Goal: Information Seeking & Learning: Learn about a topic

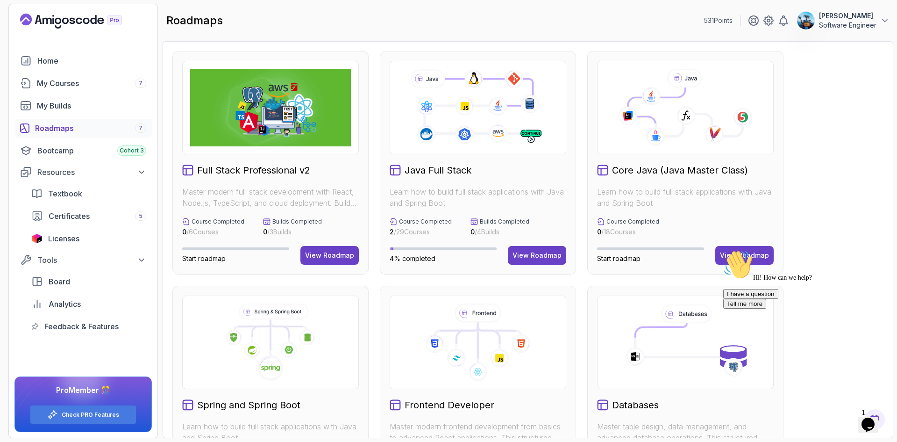
click at [869, 419] on icon "Chat widget" at bounding box center [868, 424] width 13 height 14
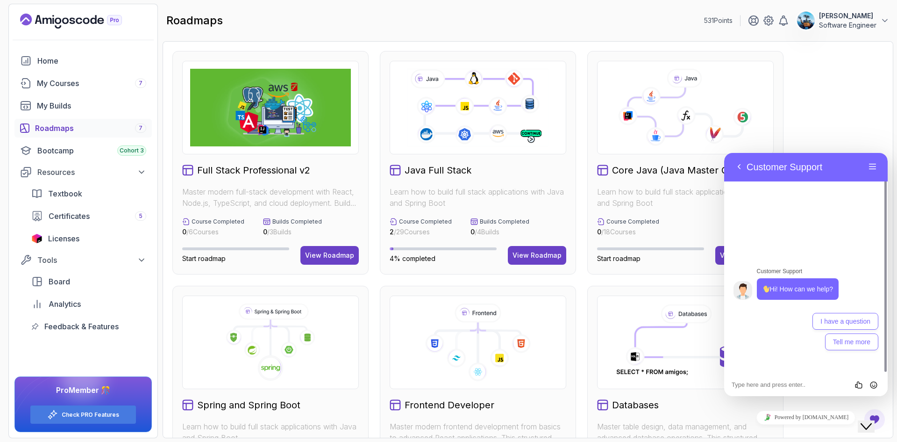
click at [867, 129] on div "Full Stack Professional v2 Master modern full-stack development with React, Nod…" at bounding box center [527, 397] width 711 height 693
click at [872, 421] on icon "Close Chat This icon closes the chat window." at bounding box center [866, 426] width 11 height 11
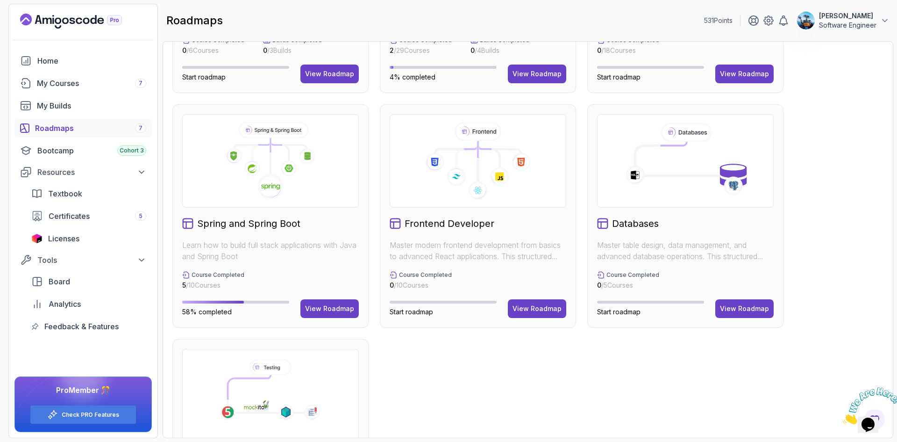
scroll to position [129, 0]
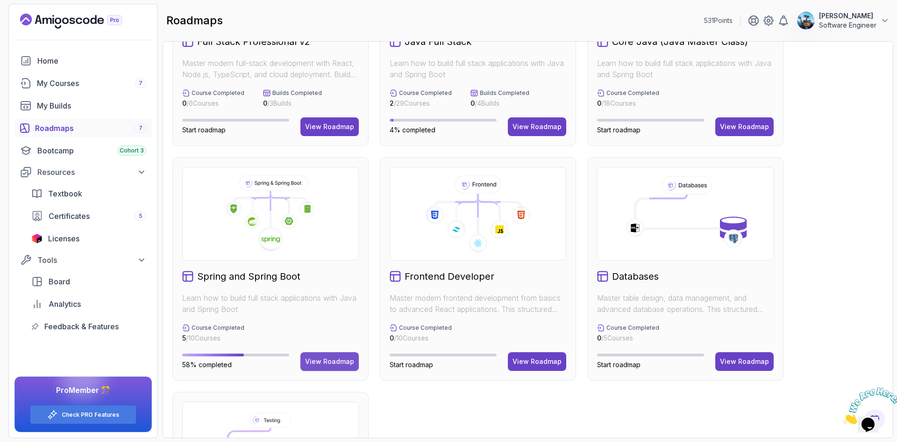
click at [323, 362] on div "View Roadmap" at bounding box center [329, 361] width 49 height 9
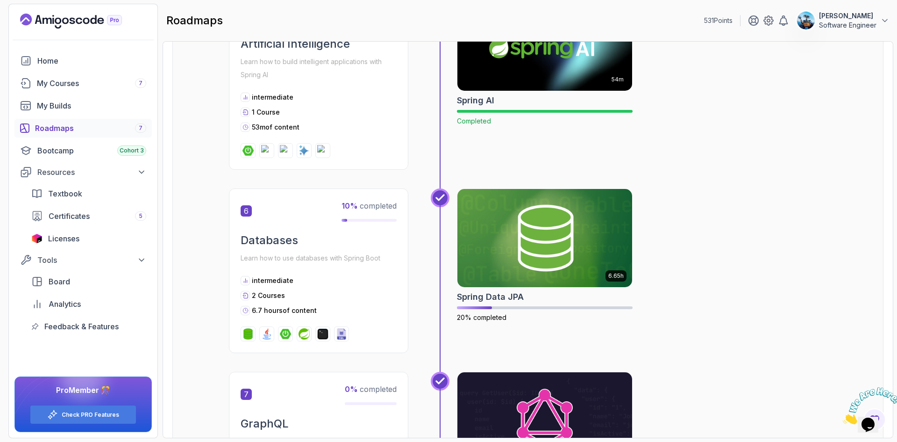
scroll to position [1038, 0]
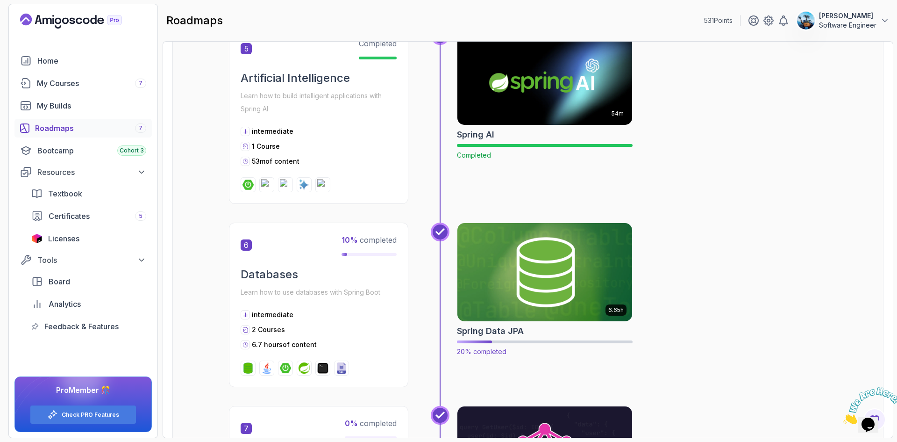
click at [552, 280] on img at bounding box center [545, 272] width 184 height 103
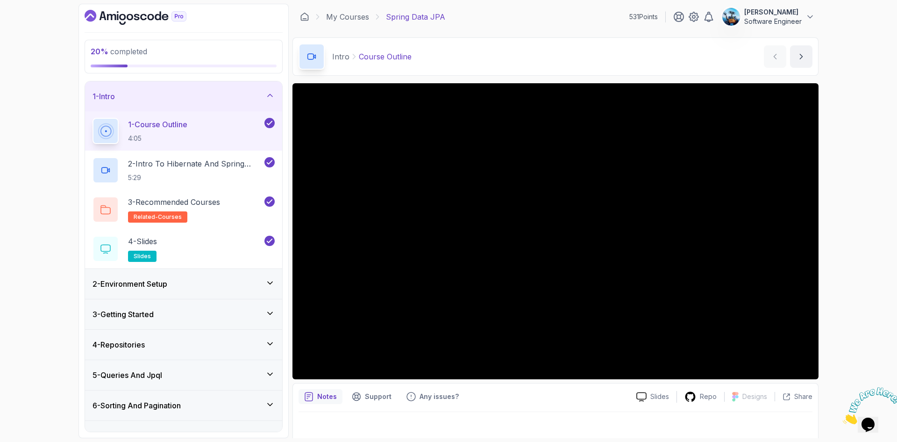
click at [209, 283] on div "2 - Environment Setup" at bounding box center [184, 283] width 182 height 11
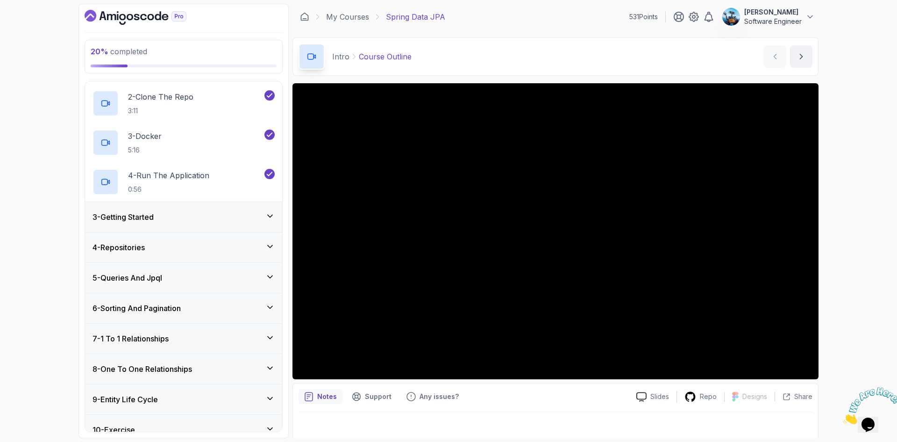
scroll to position [187, 0]
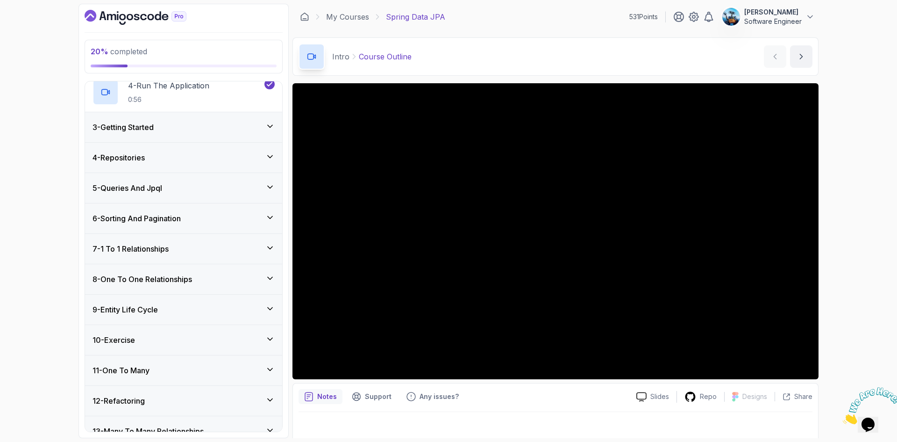
click at [190, 158] on div "4 - Repositories" at bounding box center [184, 157] width 182 height 11
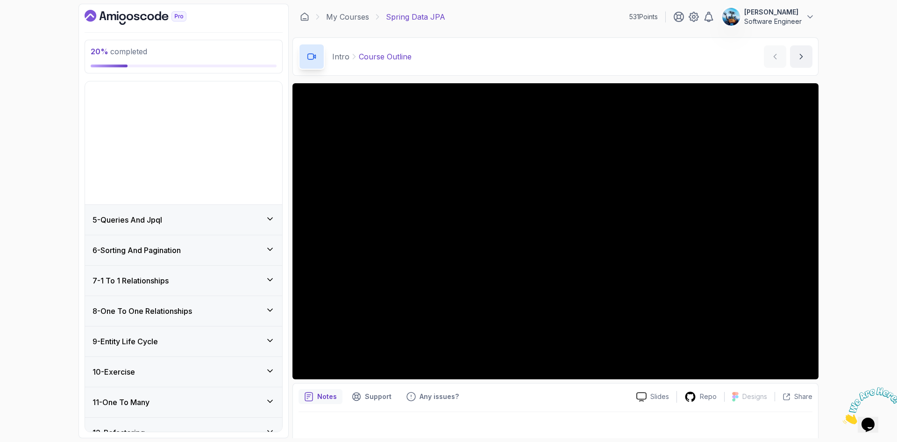
scroll to position [80, 0]
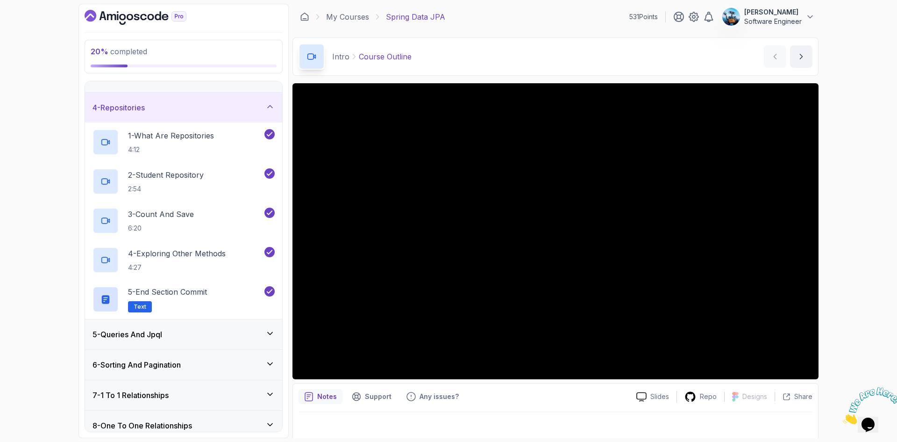
click at [203, 337] on div "5 - Queries And Jpql" at bounding box center [184, 334] width 182 height 11
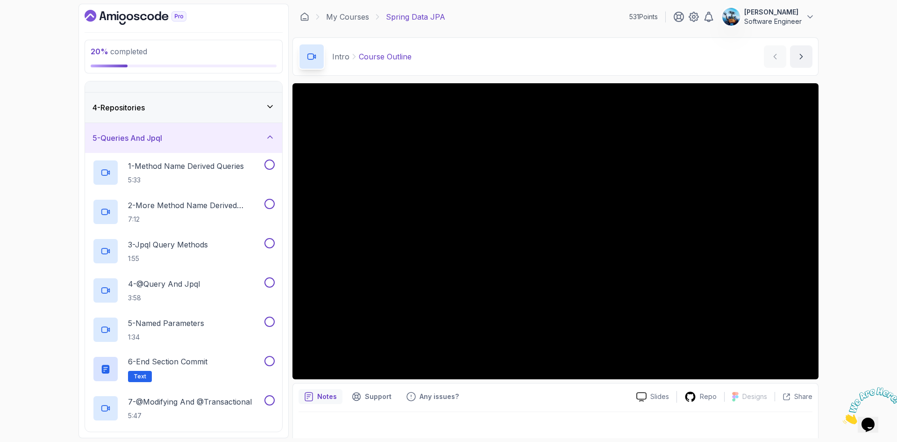
click at [191, 106] on div "4 - Repositories" at bounding box center [184, 107] width 182 height 11
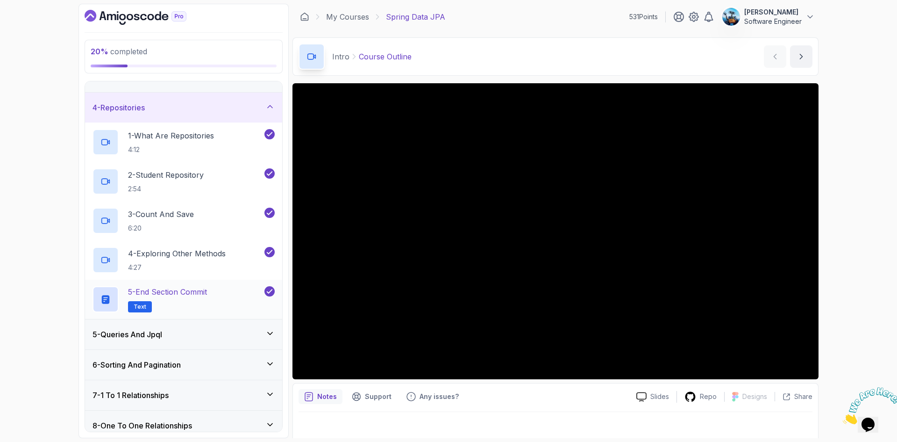
click at [181, 302] on h2 "5 - End Section Commit Text" at bounding box center [167, 299] width 79 height 26
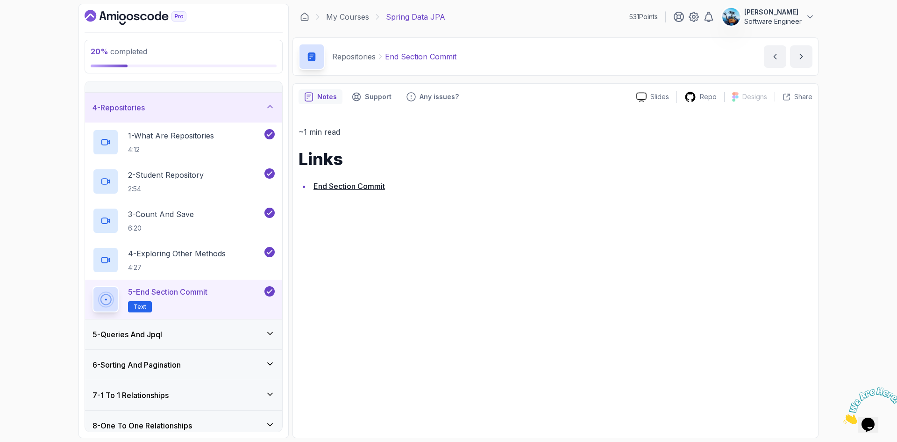
click at [341, 186] on link "End Section Commit" at bounding box center [350, 185] width 72 height 9
